Goal: Transaction & Acquisition: Download file/media

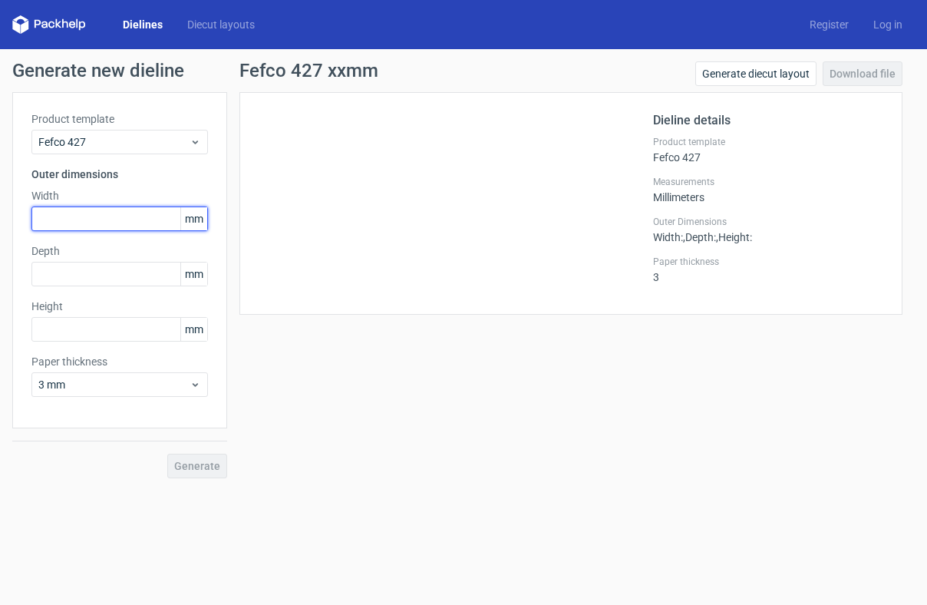
click at [100, 216] on input "text" at bounding box center [119, 218] width 177 height 25
drag, startPoint x: 66, startPoint y: 219, endPoint x: 35, endPoint y: 219, distance: 30.7
click at [35, 219] on input "208" at bounding box center [119, 218] width 177 height 25
type input "200"
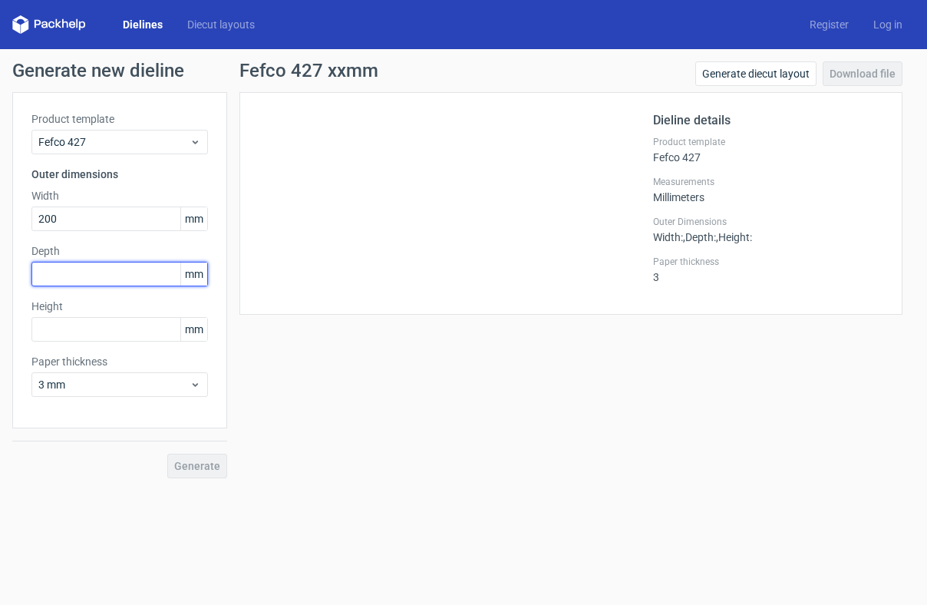
click at [133, 278] on input "text" at bounding box center [119, 274] width 177 height 25
type input "120"
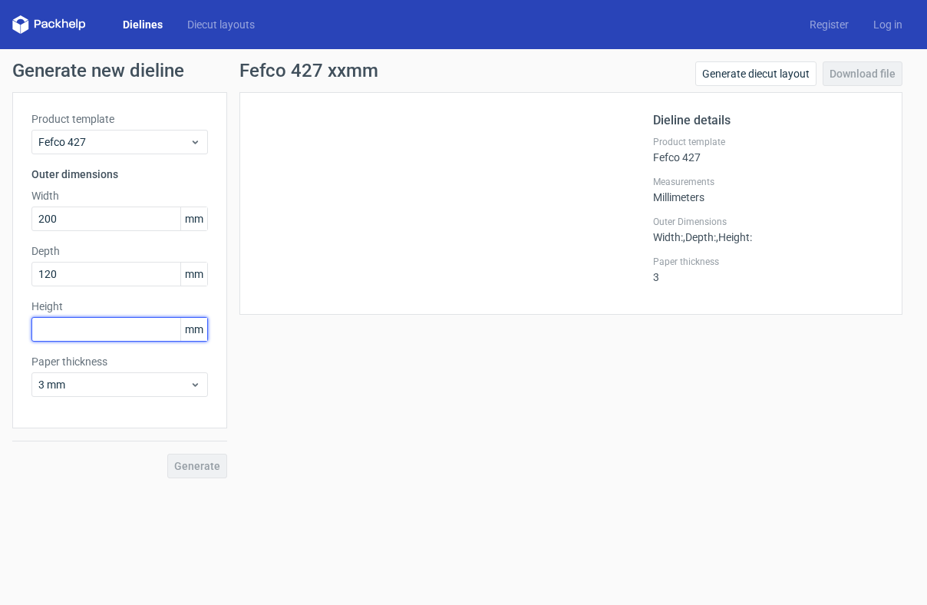
click at [66, 331] on input "text" at bounding box center [119, 329] width 177 height 25
drag, startPoint x: 44, startPoint y: 330, endPoint x: 85, endPoint y: 330, distance: 41.4
click at [85, 330] on input "35" at bounding box center [119, 329] width 177 height 25
type input "37"
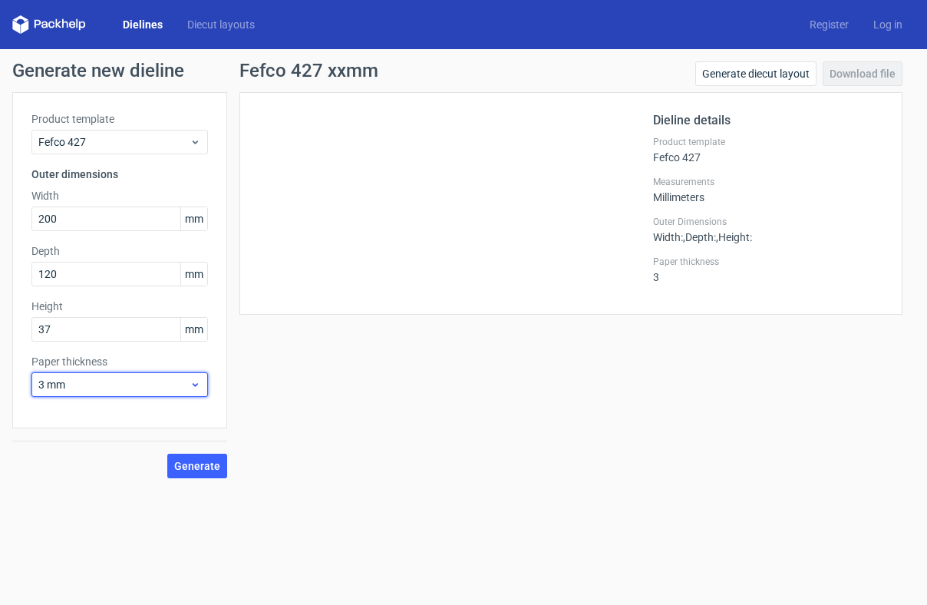
click at [126, 375] on div "3 mm" at bounding box center [119, 384] width 177 height 25
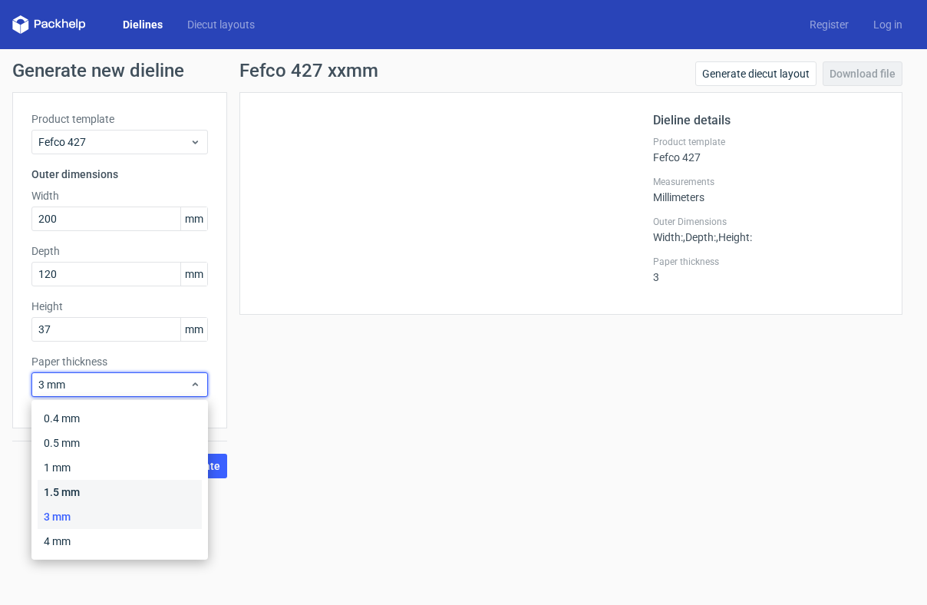
click at [70, 484] on div "1.5 mm" at bounding box center [120, 492] width 164 height 25
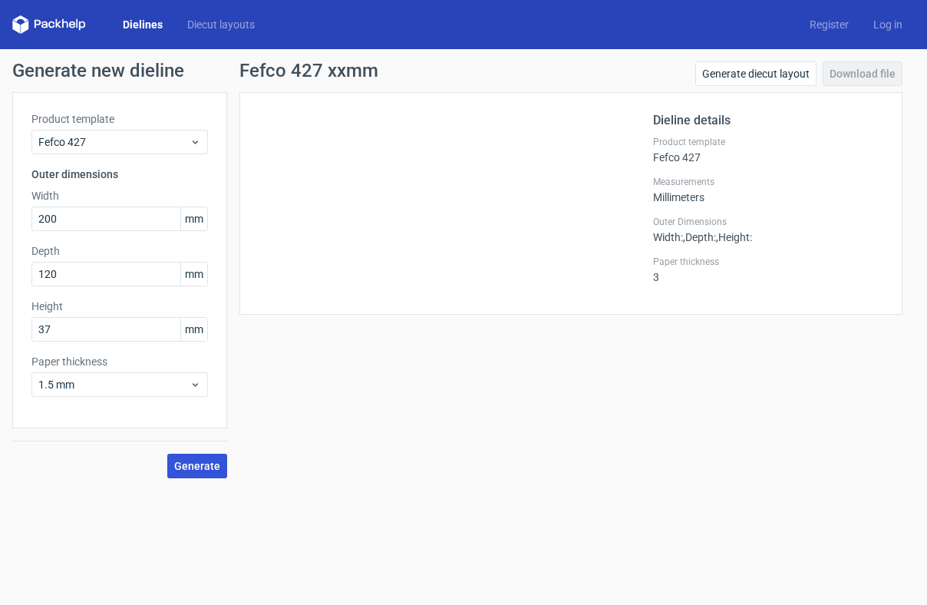
click at [199, 467] on span "Generate" at bounding box center [197, 466] width 46 height 11
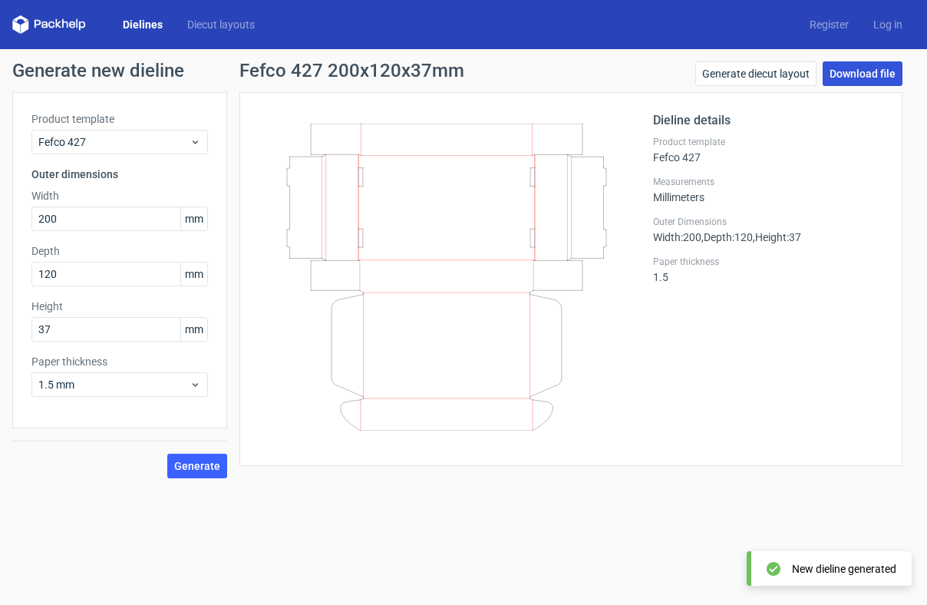
click at [889, 65] on link "Download file" at bounding box center [863, 73] width 80 height 25
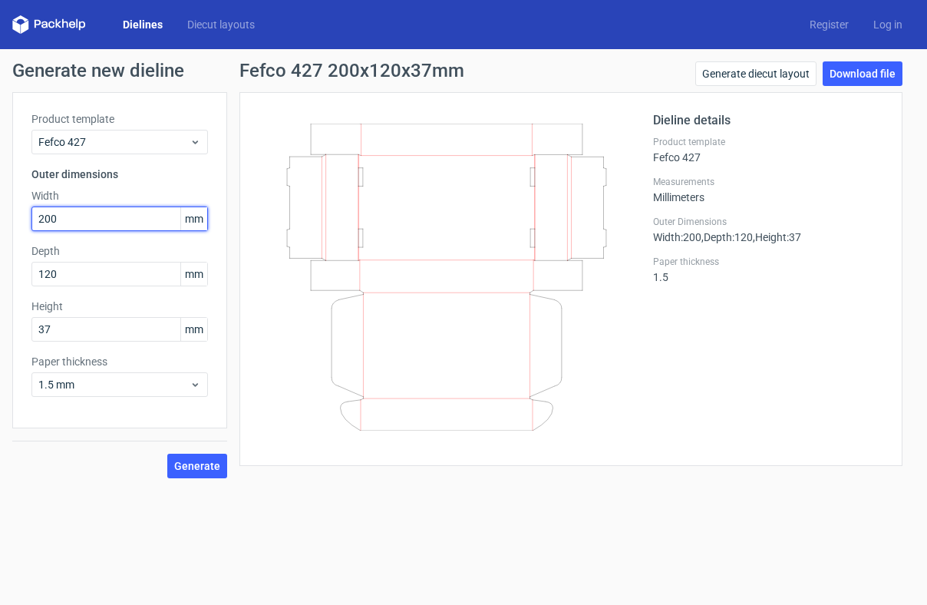
drag, startPoint x: 50, startPoint y: 218, endPoint x: 94, endPoint y: 218, distance: 44.5
click at [94, 218] on input "200" at bounding box center [119, 218] width 177 height 25
type input "208"
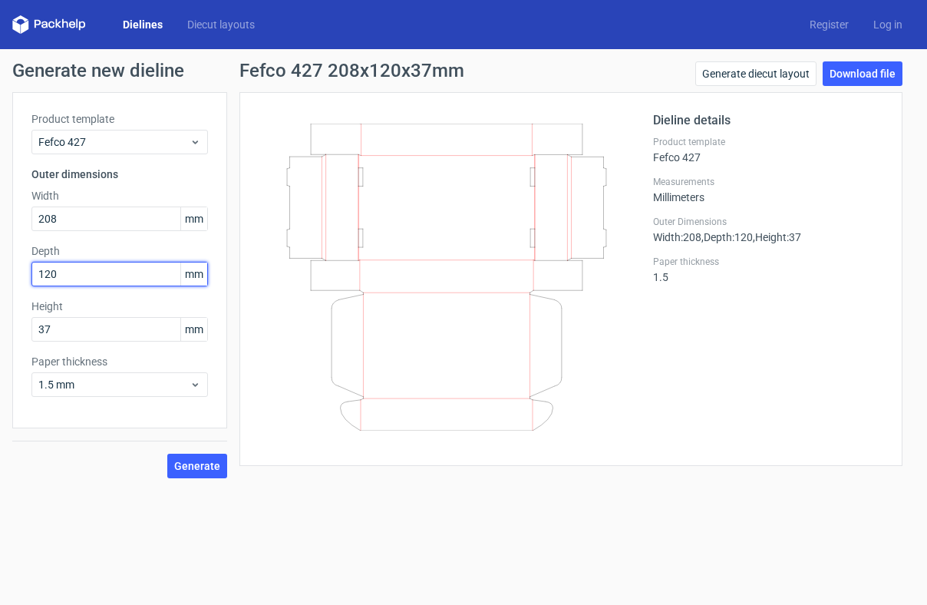
drag, startPoint x: 51, startPoint y: 275, endPoint x: 68, endPoint y: 275, distance: 16.1
click at [67, 275] on input "120" at bounding box center [119, 274] width 177 height 25
type input "122"
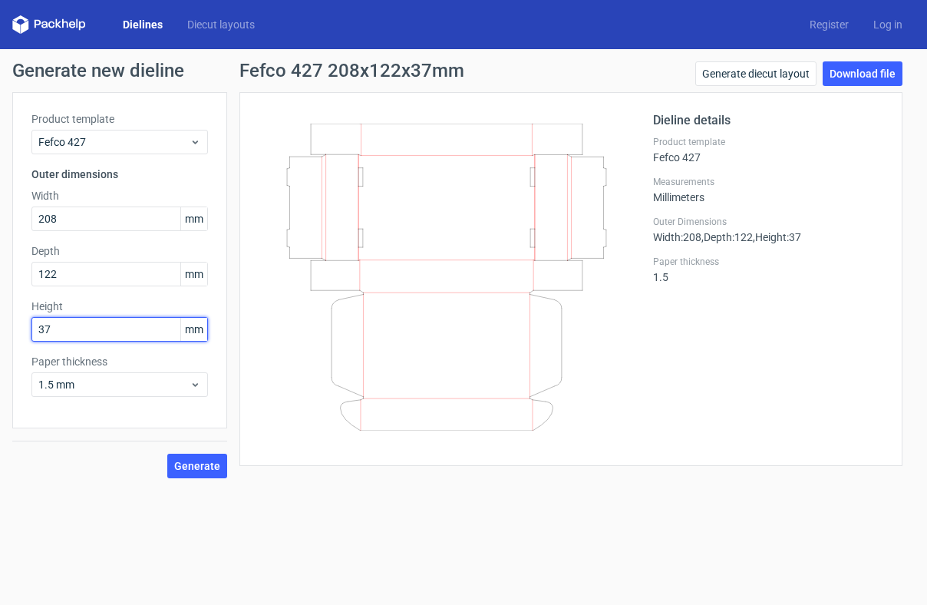
drag, startPoint x: 45, startPoint y: 326, endPoint x: 72, endPoint y: 326, distance: 26.9
click at [72, 326] on input "37" at bounding box center [119, 329] width 177 height 25
type input "35"
click at [211, 463] on span "Generate" at bounding box center [197, 466] width 46 height 11
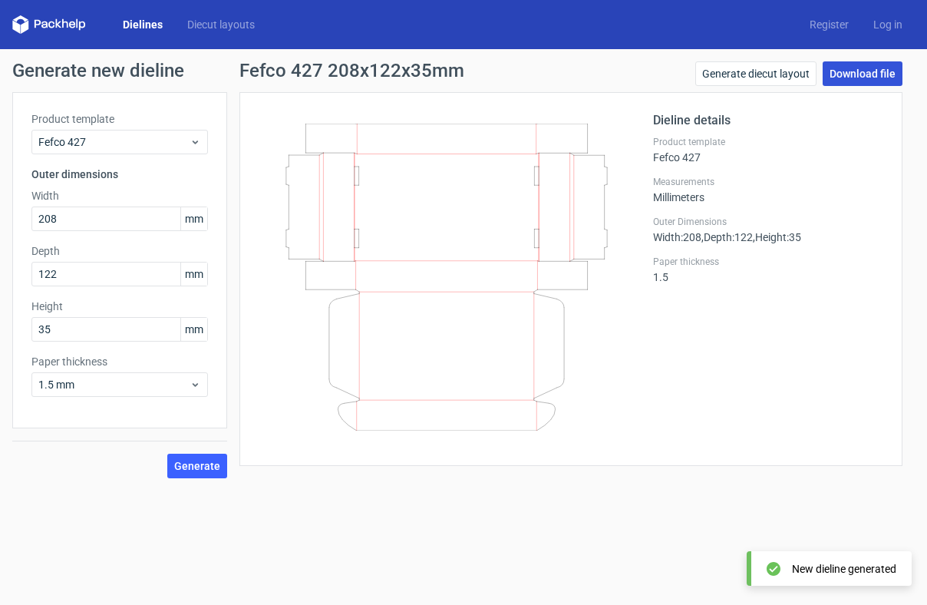
click at [861, 72] on link "Download file" at bounding box center [863, 73] width 80 height 25
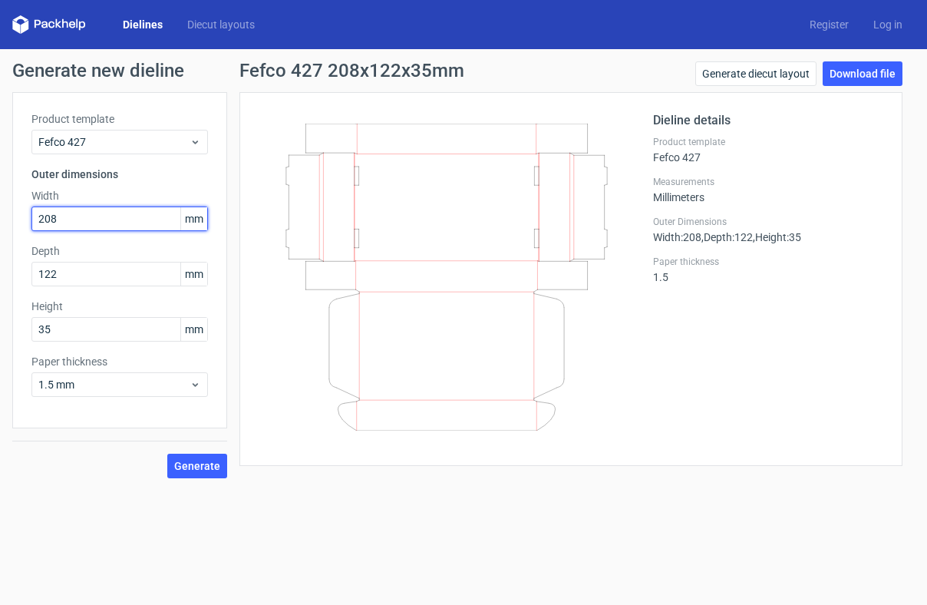
drag, startPoint x: 45, startPoint y: 216, endPoint x: 64, endPoint y: 216, distance: 20.0
click at [64, 216] on input "208" at bounding box center [119, 218] width 177 height 25
type input "210"
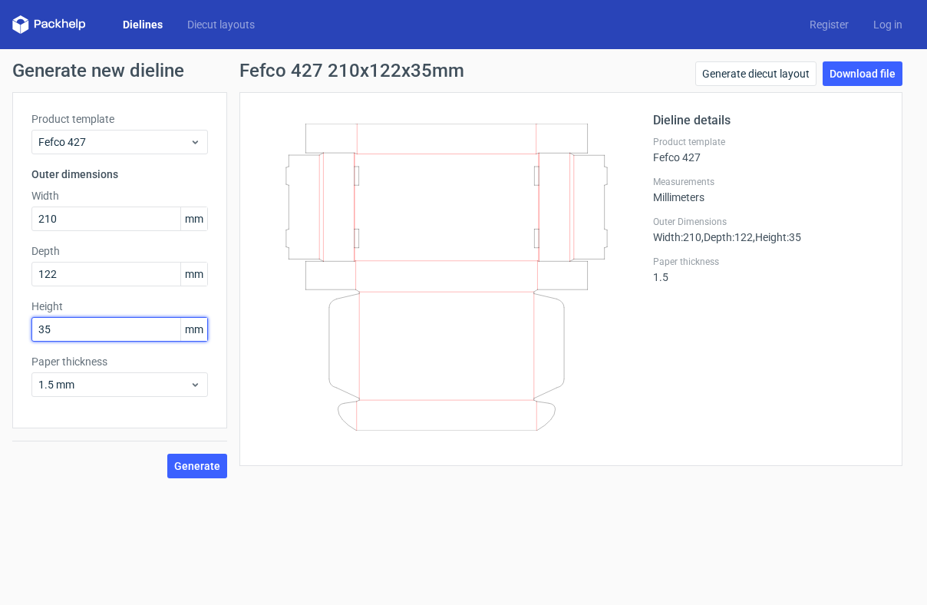
drag, startPoint x: 45, startPoint y: 325, endPoint x: 90, endPoint y: 325, distance: 44.5
click at [90, 325] on input "35" at bounding box center [119, 329] width 177 height 25
type input "37"
click at [213, 465] on span "Generate" at bounding box center [197, 466] width 46 height 11
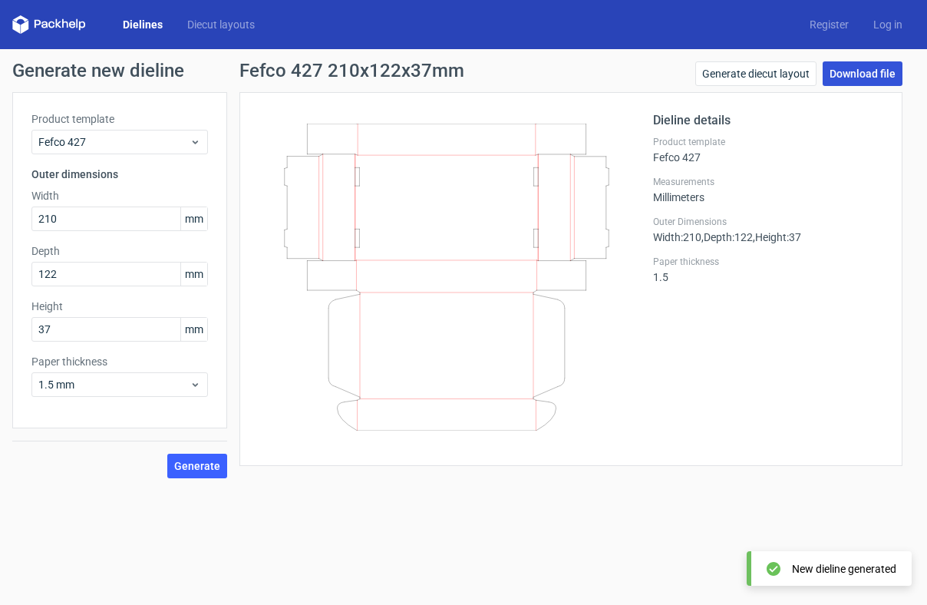
click at [890, 74] on link "Download file" at bounding box center [863, 73] width 80 height 25
